Goal: Transaction & Acquisition: Purchase product/service

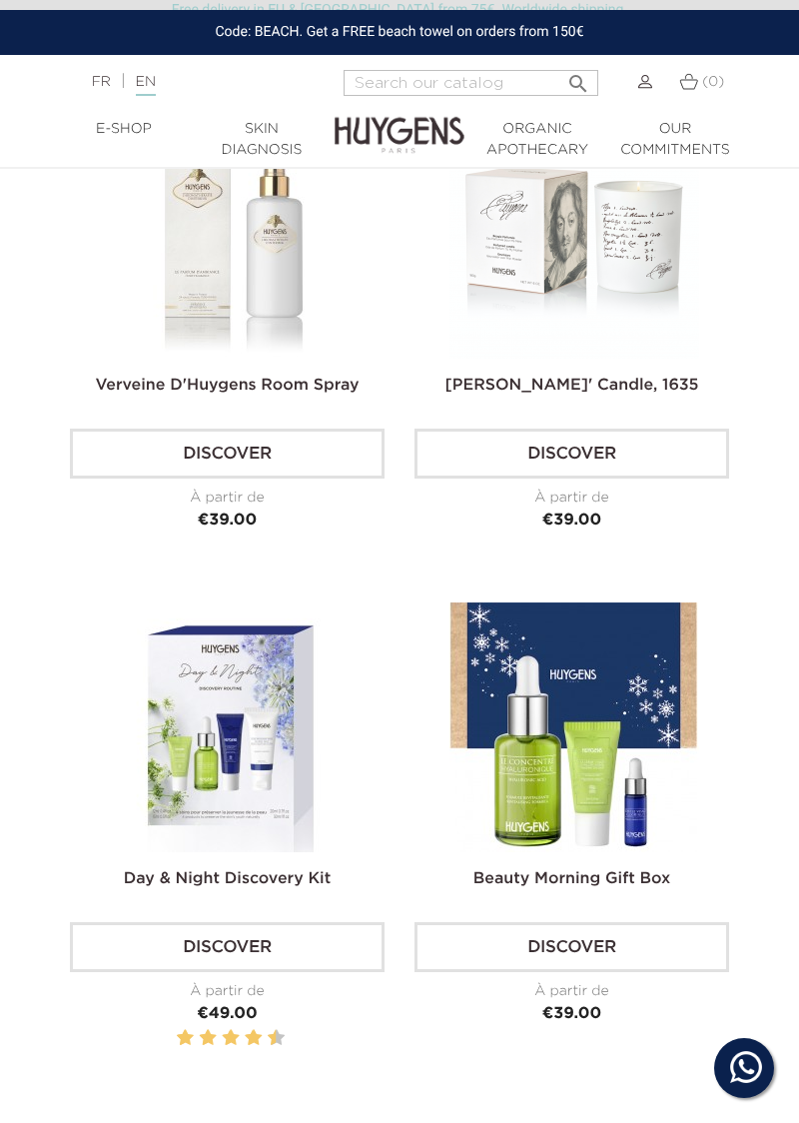
scroll to position [1059, 0]
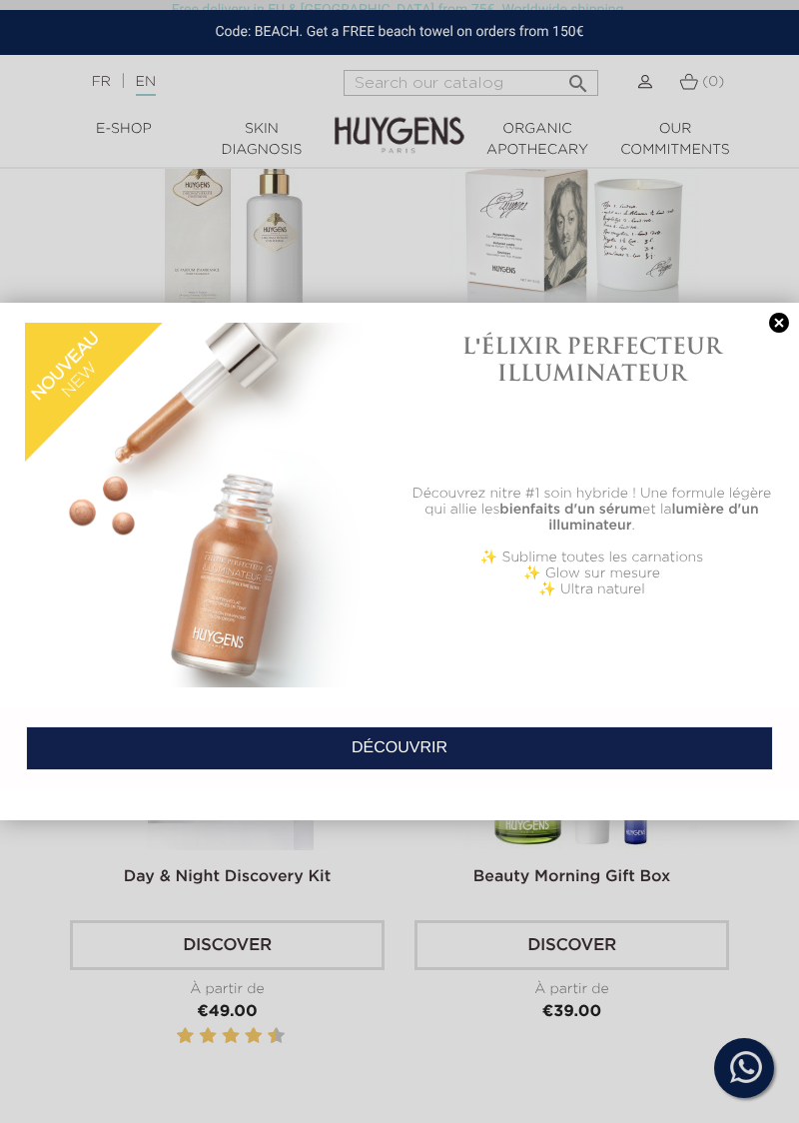
click at [775, 334] on link at bounding box center [779, 323] width 28 height 21
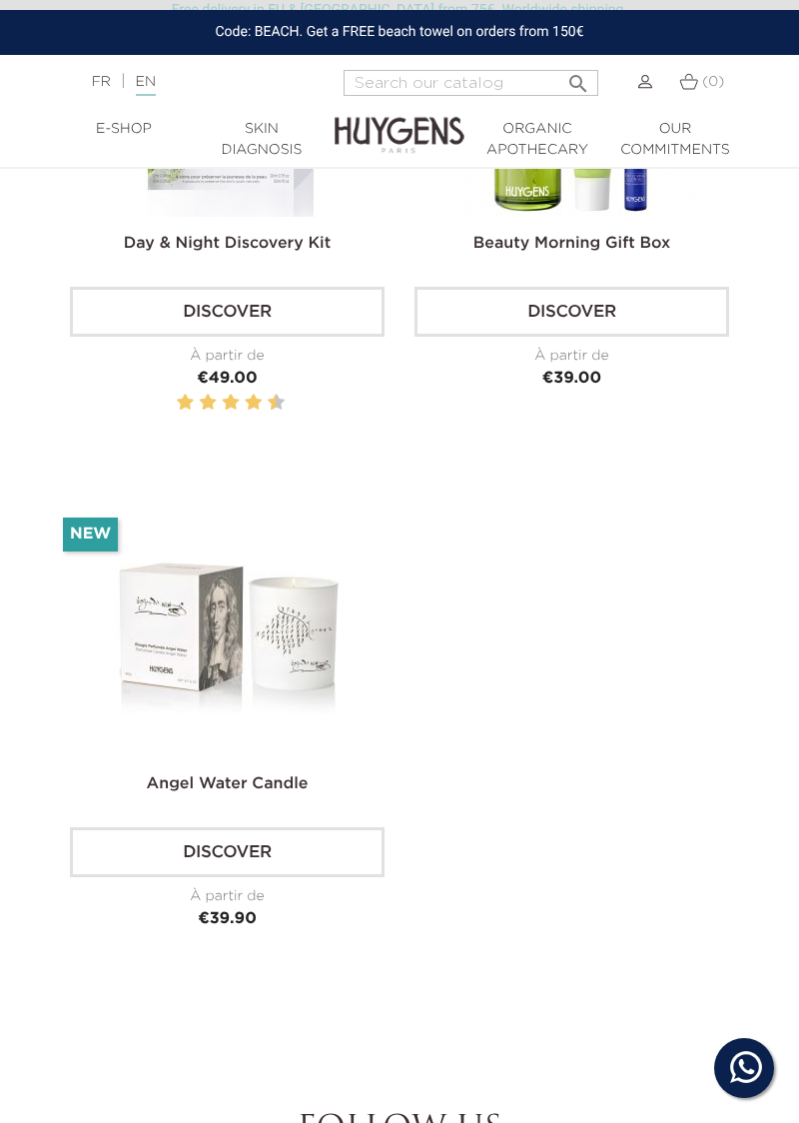
scroll to position [1682, 0]
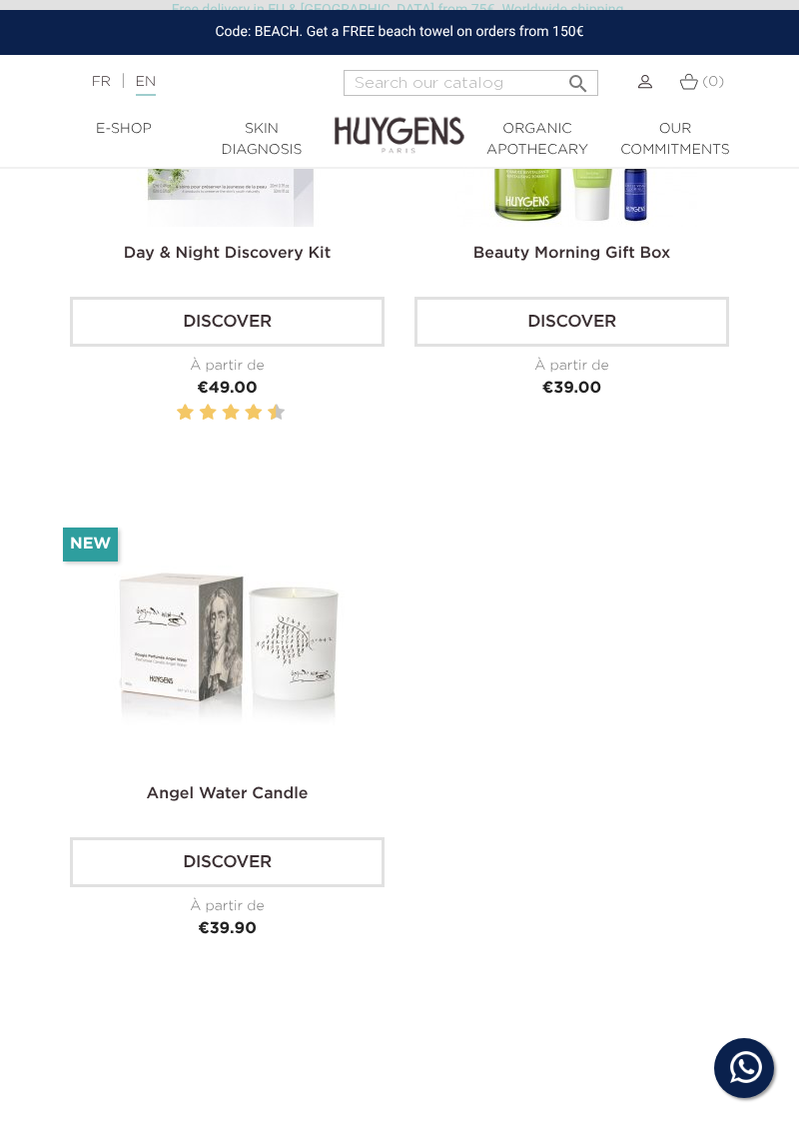
click at [230, 651] on img at bounding box center [230, 642] width 250 height 250
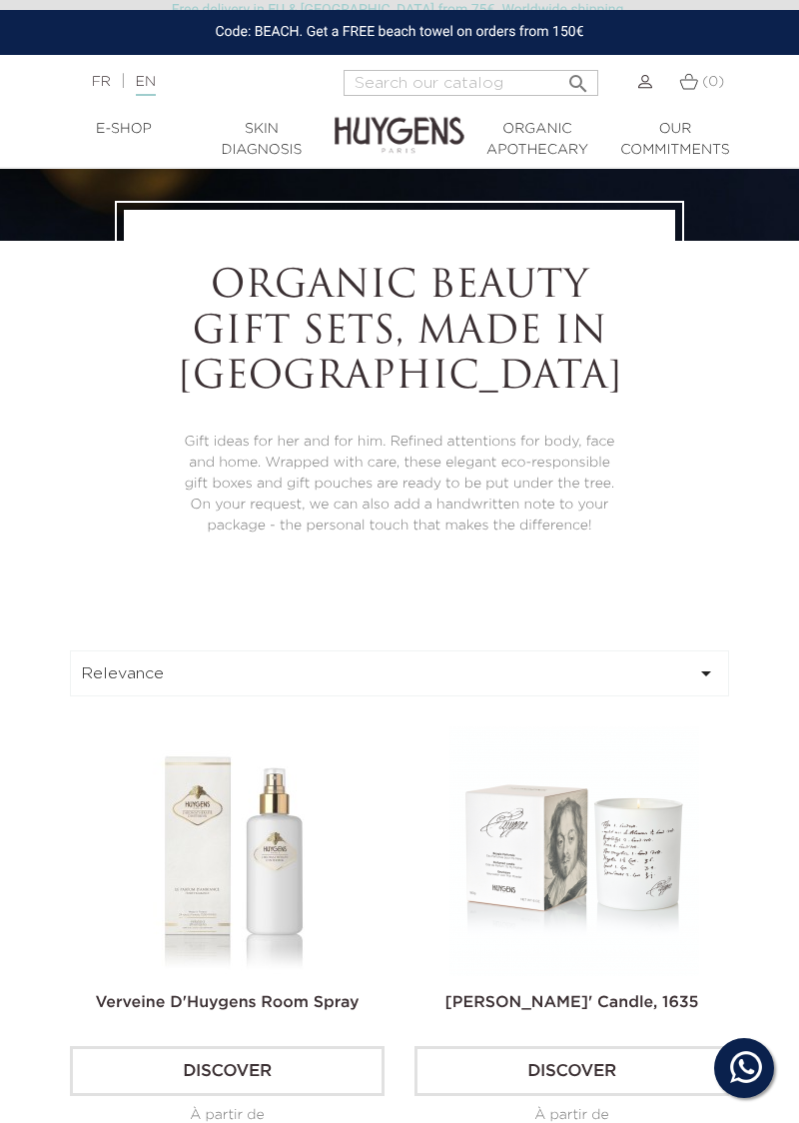
scroll to position [443, 0]
